Goal: Task Accomplishment & Management: Use online tool/utility

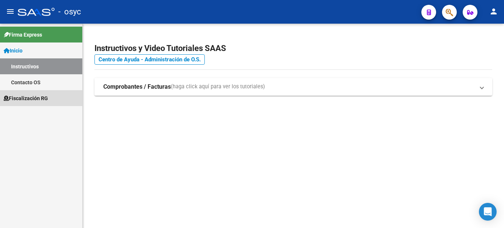
click at [32, 95] on span "Fiscalización RG" at bounding box center [26, 98] width 44 height 8
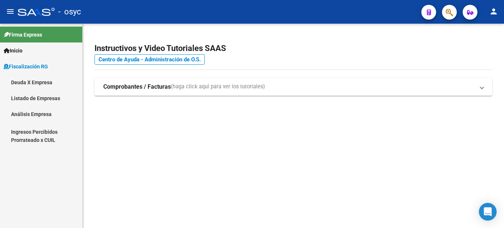
click at [37, 85] on link "Deuda X Empresa" at bounding box center [41, 82] width 82 height 16
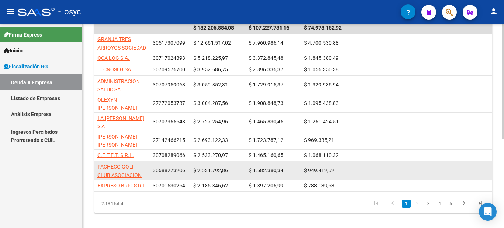
scroll to position [158, 0]
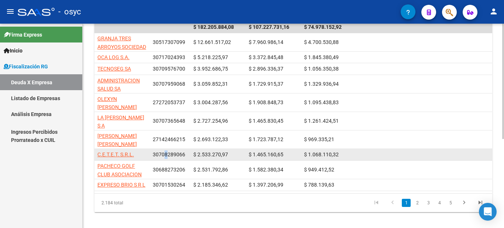
click at [166, 151] on span "30708289066" at bounding box center [169, 154] width 32 height 6
click at [168, 151] on span "30708289066" at bounding box center [169, 154] width 32 height 6
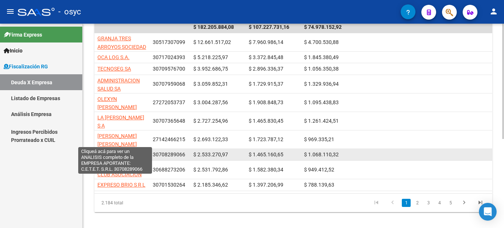
click at [127, 151] on span "C.E.T.E.T. S.R.L." at bounding box center [115, 154] width 37 height 6
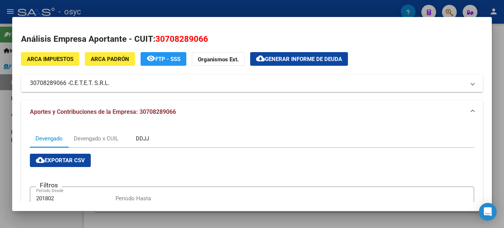
click at [147, 137] on div "DDJJ" at bounding box center [142, 138] width 13 height 8
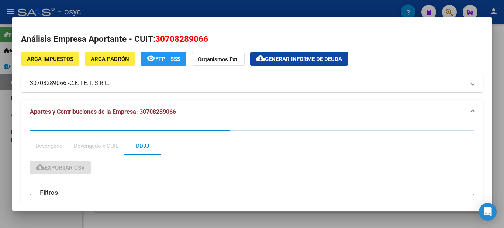
click at [107, 142] on div "Devengado x CUIL" at bounding box center [96, 146] width 45 height 8
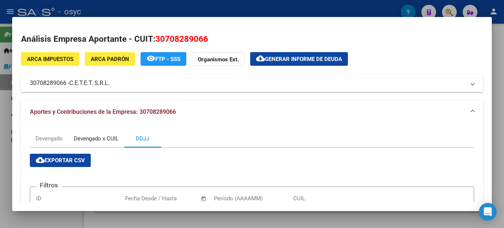
click at [106, 145] on div "Devengado x CUIL" at bounding box center [96, 139] width 56 height 18
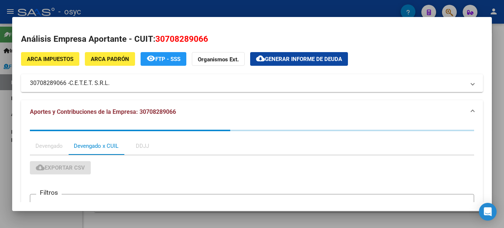
click at [106, 145] on div "Devengado x CUIL" at bounding box center [96, 146] width 45 height 8
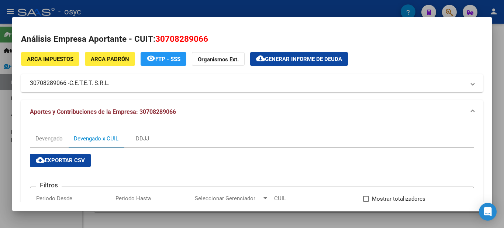
click at [188, 31] on mat-dialog-content "Análisis Empresa Aportante - CUIT: 30708289066 ARCA Impuestos ARCA [PERSON_NAME…" at bounding box center [252, 114] width 480 height 176
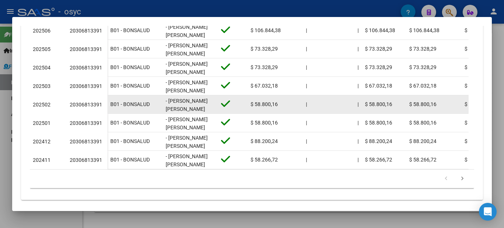
scroll to position [308, 0]
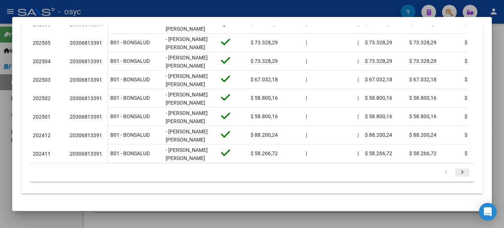
click at [461, 172] on icon "go to next page" at bounding box center [463, 173] width 10 height 9
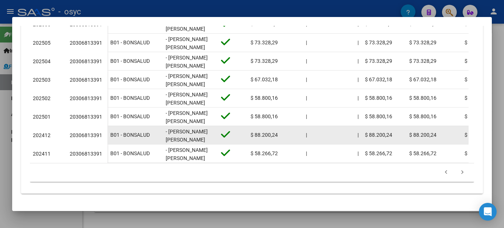
scroll to position [1, 0]
click at [95, 131] on div "20306813391" at bounding box center [86, 135] width 32 height 8
copy div "20306813391"
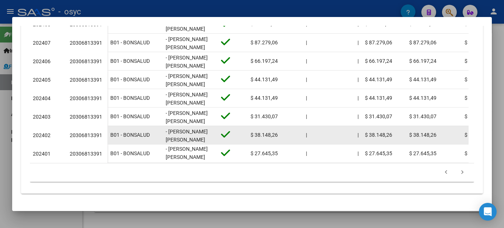
copy div "20306813391"
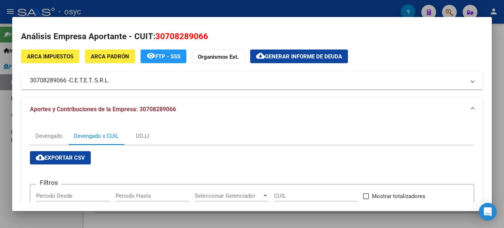
scroll to position [0, 0]
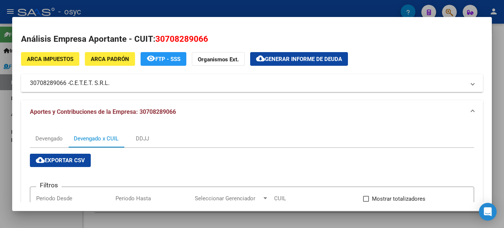
click at [112, 87] on mat-panel-title "30708289066 - C.E.T.E.T. S.R.L." at bounding box center [248, 83] width 436 height 9
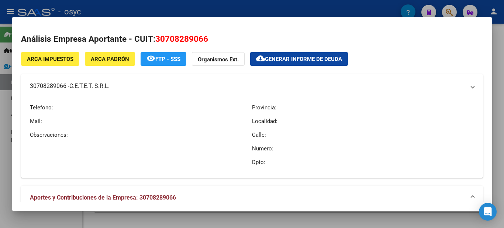
copy mat-panel-title "30708289066 - C.E.T.E.T. S.R.L."
click at [53, 86] on mat-panel-title "30708289066 - C.E.T.E.T. S.R.L." at bounding box center [248, 86] width 436 height 9
click at [67, 86] on mat-panel-title "30708289066 - C.E.T.E.T. S.R.L." at bounding box center [248, 86] width 436 height 9
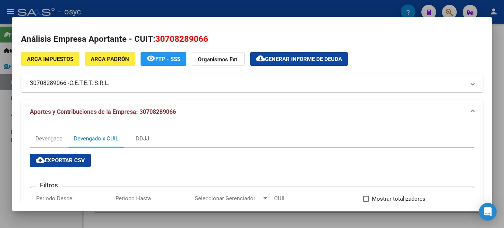
drag, startPoint x: 67, startPoint y: 82, endPoint x: 31, endPoint y: 85, distance: 35.6
click at [31, 85] on mat-panel-title "30708289066 - C.E.T.E.T. S.R.L." at bounding box center [248, 83] width 436 height 9
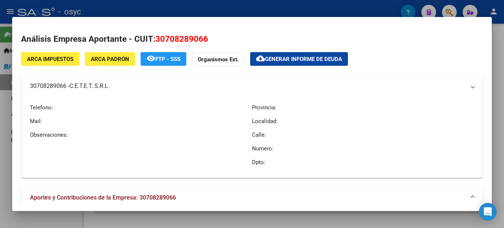
copy mat-panel-title "30708289066"
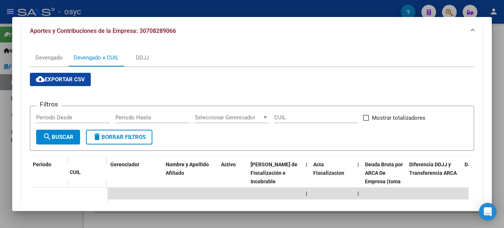
scroll to position [111, 0]
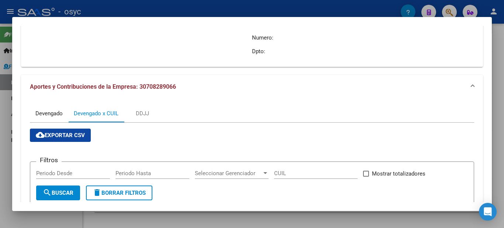
click at [43, 110] on div "Devengado" at bounding box center [48, 113] width 27 height 8
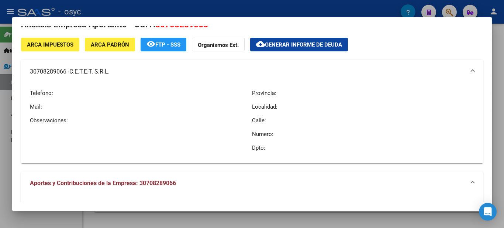
scroll to position [0, 0]
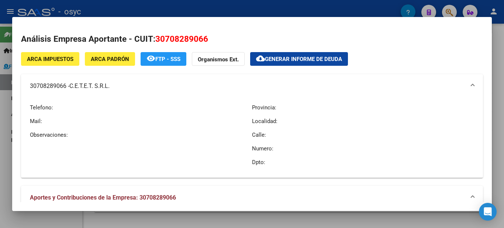
click at [312, 62] on span "Generar informe de deuda" at bounding box center [303, 59] width 77 height 7
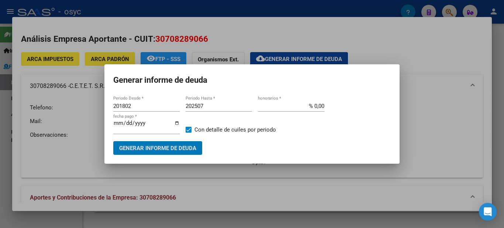
drag, startPoint x: 140, startPoint y: 106, endPoint x: 102, endPoint y: 101, distance: 38.0
click at [97, 104] on div "Análisis Empresa Aportante - CUIT: 30708289066 ARCA Impuestos ARCA [PERSON_NAME…" at bounding box center [252, 114] width 504 height 228
click at [117, 103] on input "201802" at bounding box center [146, 106] width 66 height 7
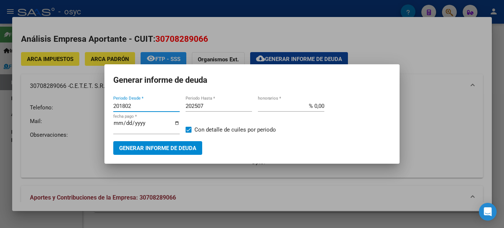
click at [117, 103] on input "201802" at bounding box center [146, 106] width 66 height 7
type input "202311"
type input "202508"
click at [184, 145] on span "Generar informe de deuda" at bounding box center [157, 148] width 77 height 7
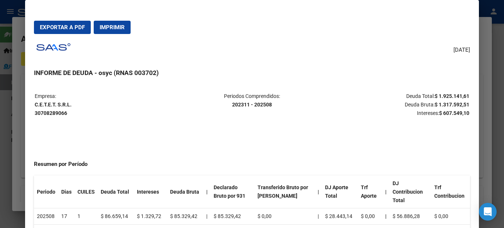
drag, startPoint x: 66, startPoint y: 104, endPoint x: 35, endPoint y: 106, distance: 31.0
click at [35, 106] on p "Empresa: C.E.T.E.T. S.R.L. 30708289066" at bounding box center [107, 104] width 144 height 25
copy strong "C.E.T.E.T. S.R.L."
click at [72, 27] on span "Exportar a PDF" at bounding box center [62, 27] width 45 height 7
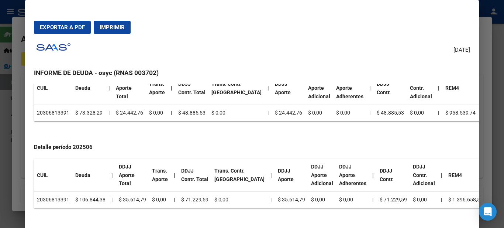
scroll to position [665, 0]
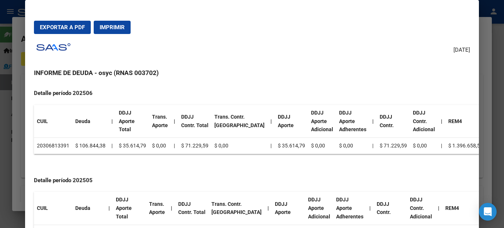
click at [72, 176] on h4 "Detalle período 202505" at bounding box center [252, 180] width 436 height 8
click at [48, 138] on td "20306813391" at bounding box center [53, 146] width 38 height 16
copy td "20306813391"
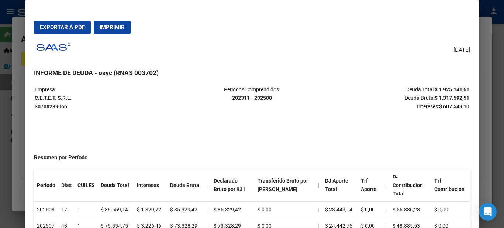
scroll to position [0, 0]
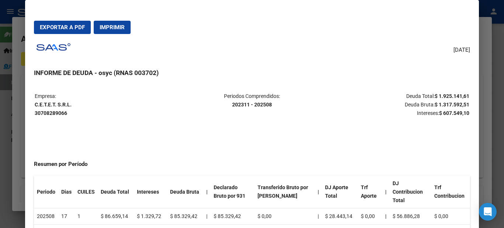
click at [50, 113] on strong "C.E.T.E.T. S.R.L. 30708289066" at bounding box center [53, 109] width 37 height 14
copy strong "30708289066"
click at [13, 17] on div at bounding box center [252, 114] width 504 height 228
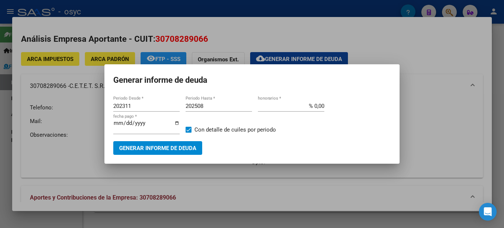
click at [392, 53] on div at bounding box center [252, 114] width 504 height 228
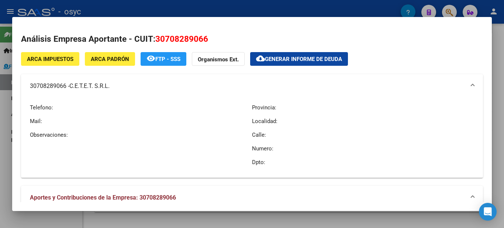
click at [498, 23] on div at bounding box center [252, 114] width 504 height 228
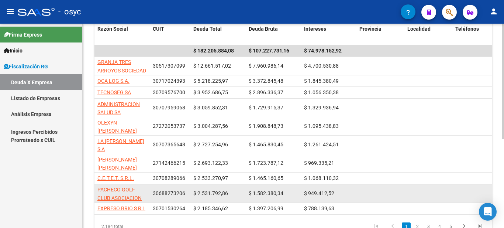
scroll to position [158, 0]
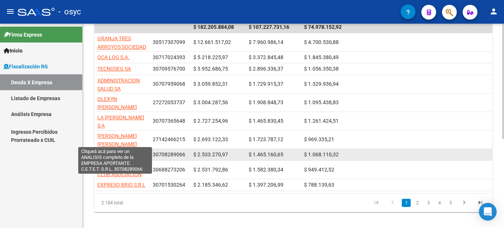
click at [113, 151] on span "C.E.T.E.T. S.R.L." at bounding box center [115, 154] width 37 height 6
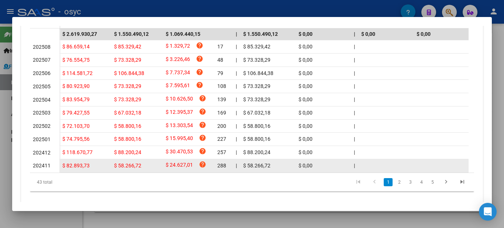
scroll to position [251, 0]
